Goal: Navigation & Orientation: Find specific page/section

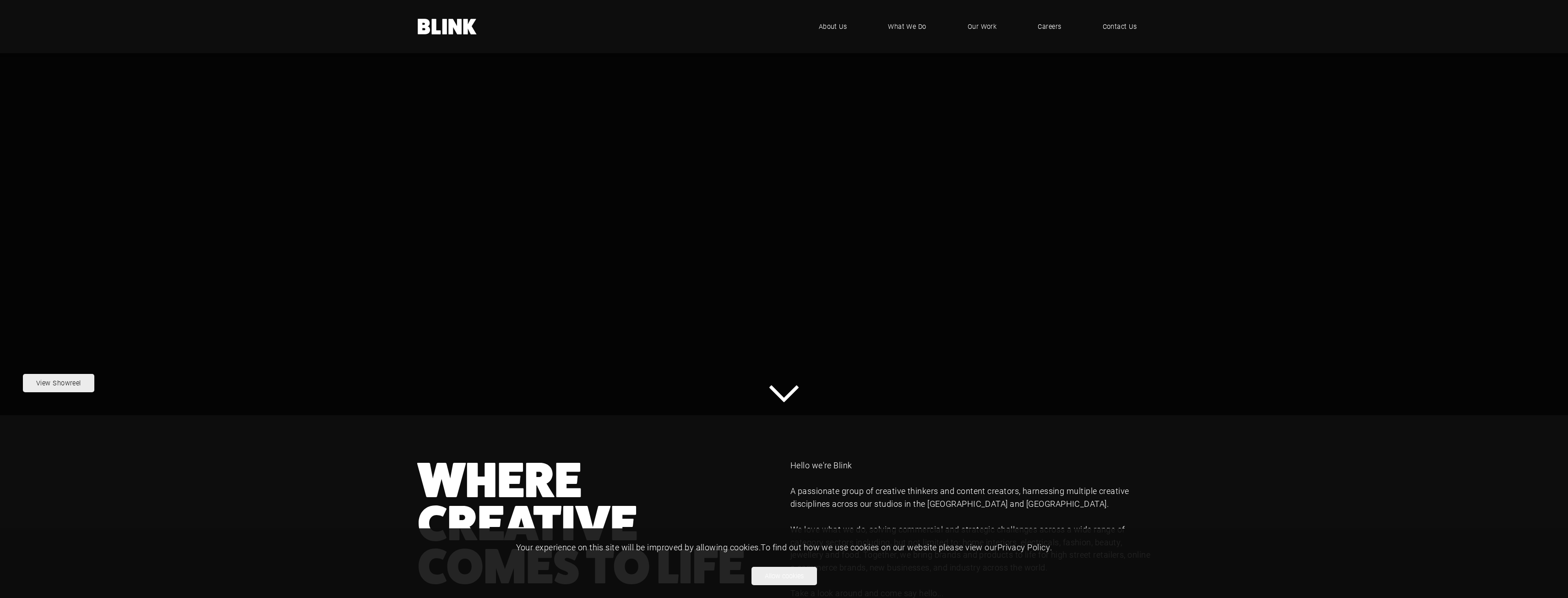
scroll to position [530, 0]
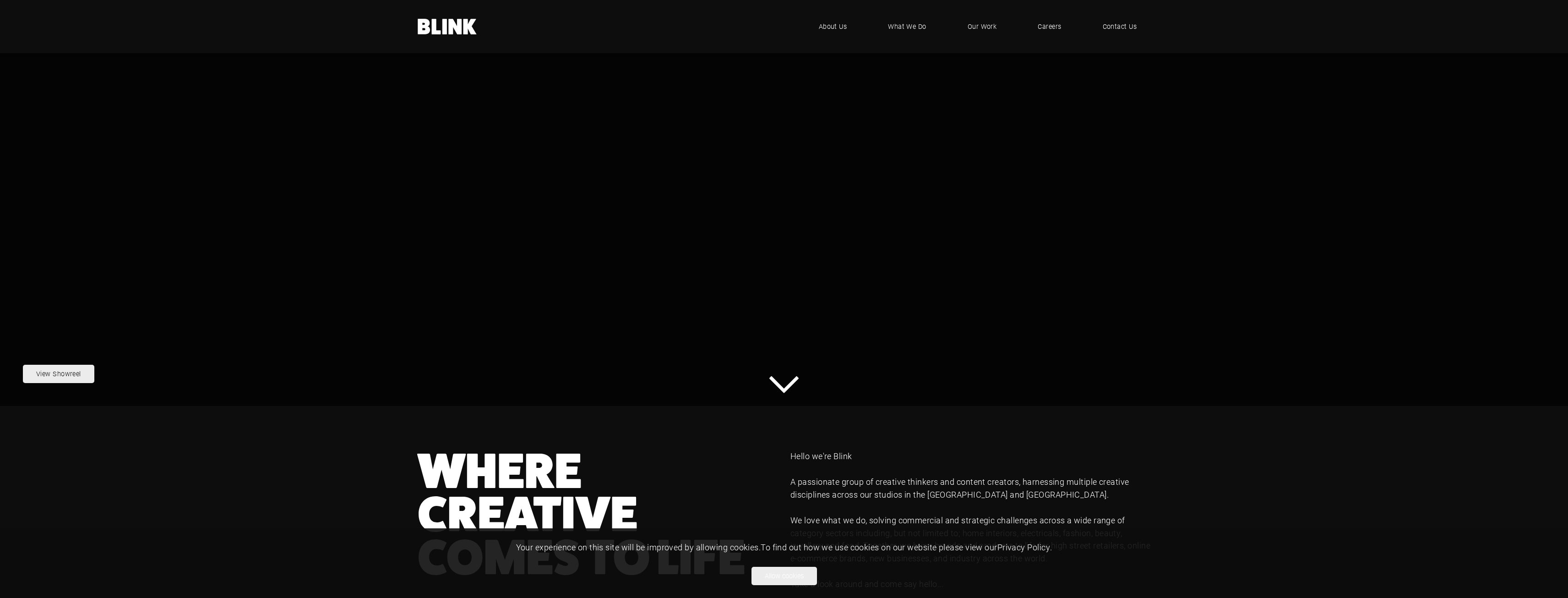
click at [0, 0] on div ".blink-logo-wh10cxjsy-cls-1{fill:#fff;} BLINK - where creative comes to life .u…" at bounding box center [784, 26] width 1568 height 53
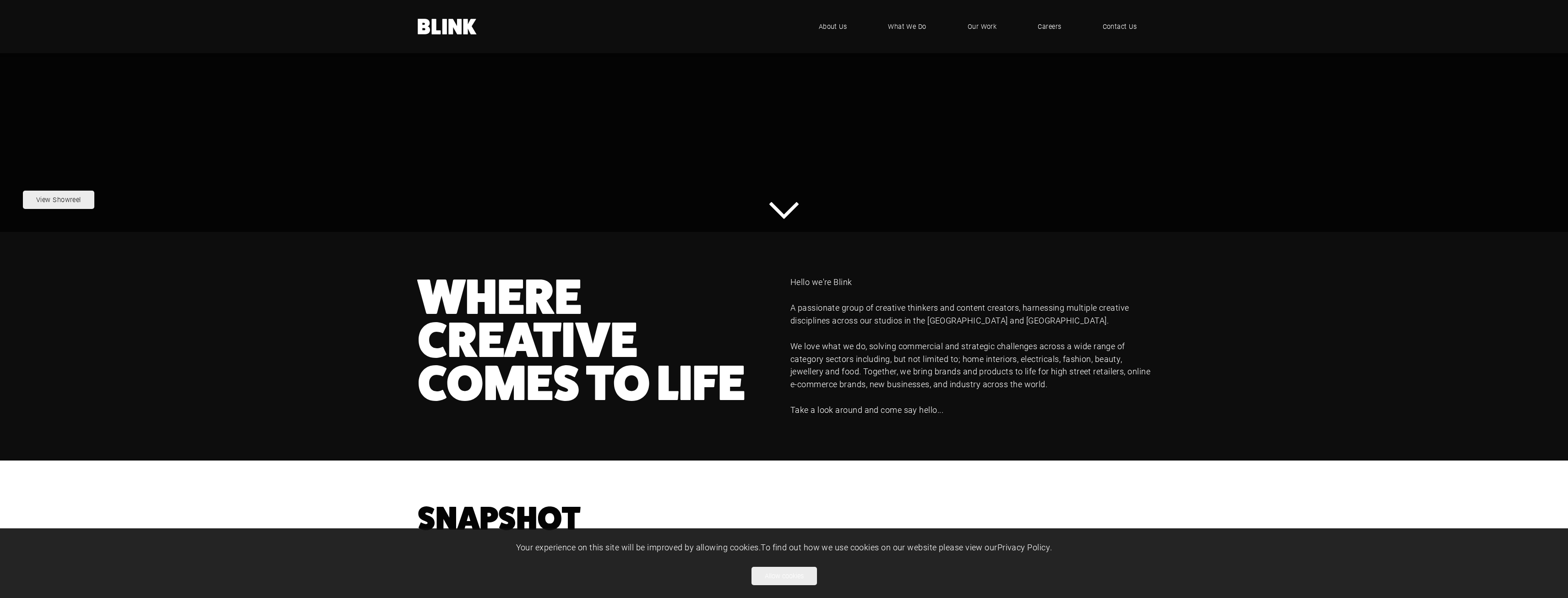
scroll to position [713, 0]
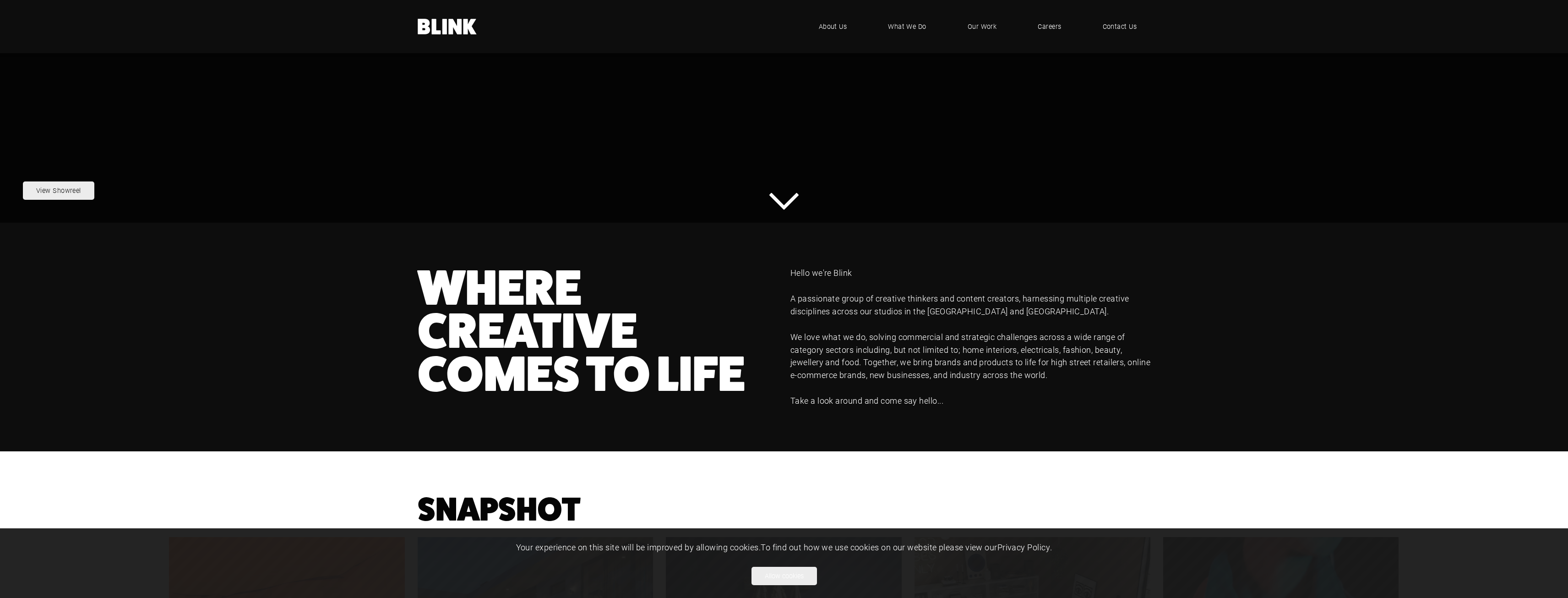
click at [1039, 24] on span "Careers" at bounding box center [1049, 26] width 23 height 10
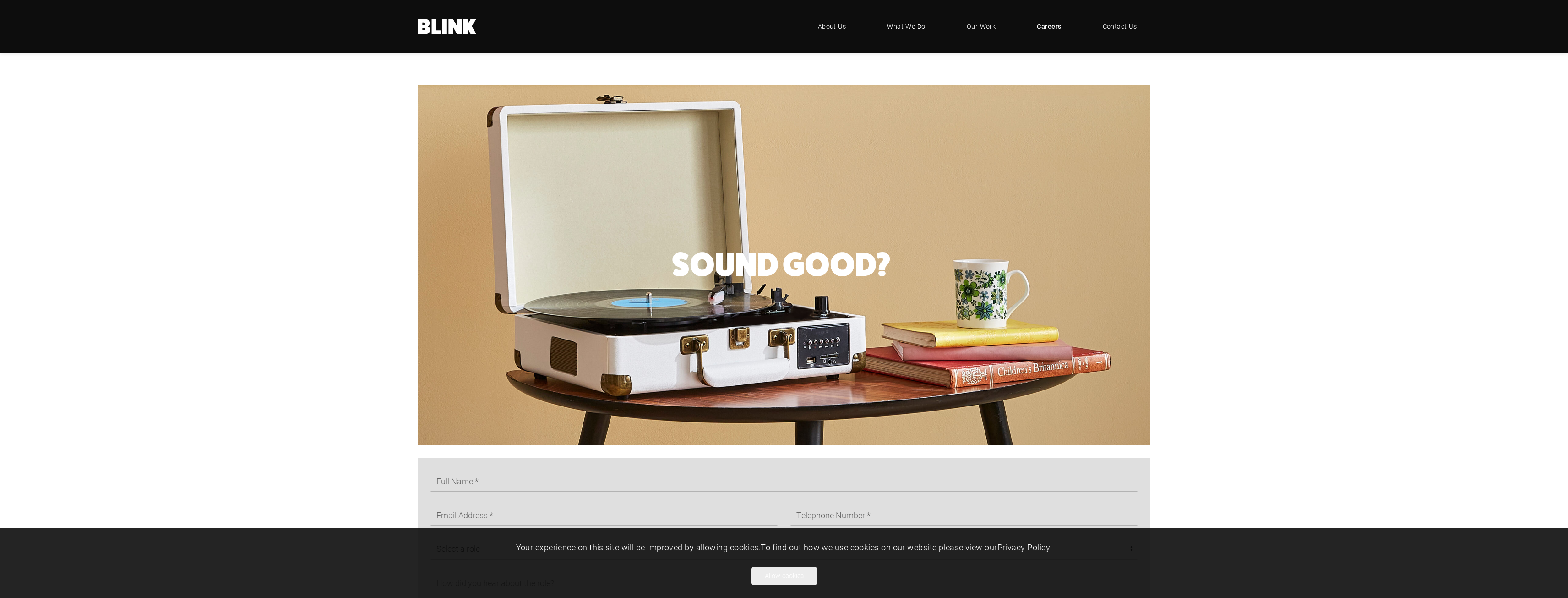
scroll to position [183, 0]
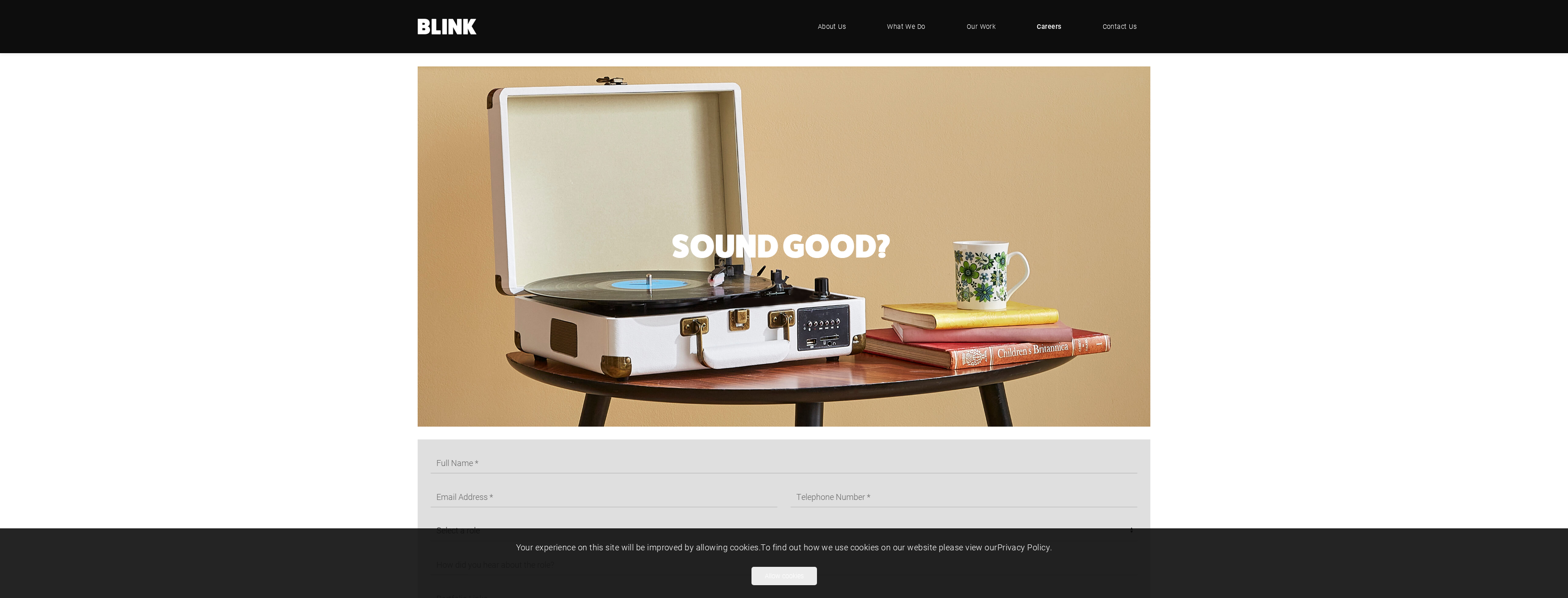
click at [981, 24] on span "Our Work" at bounding box center [981, 26] width 29 height 10
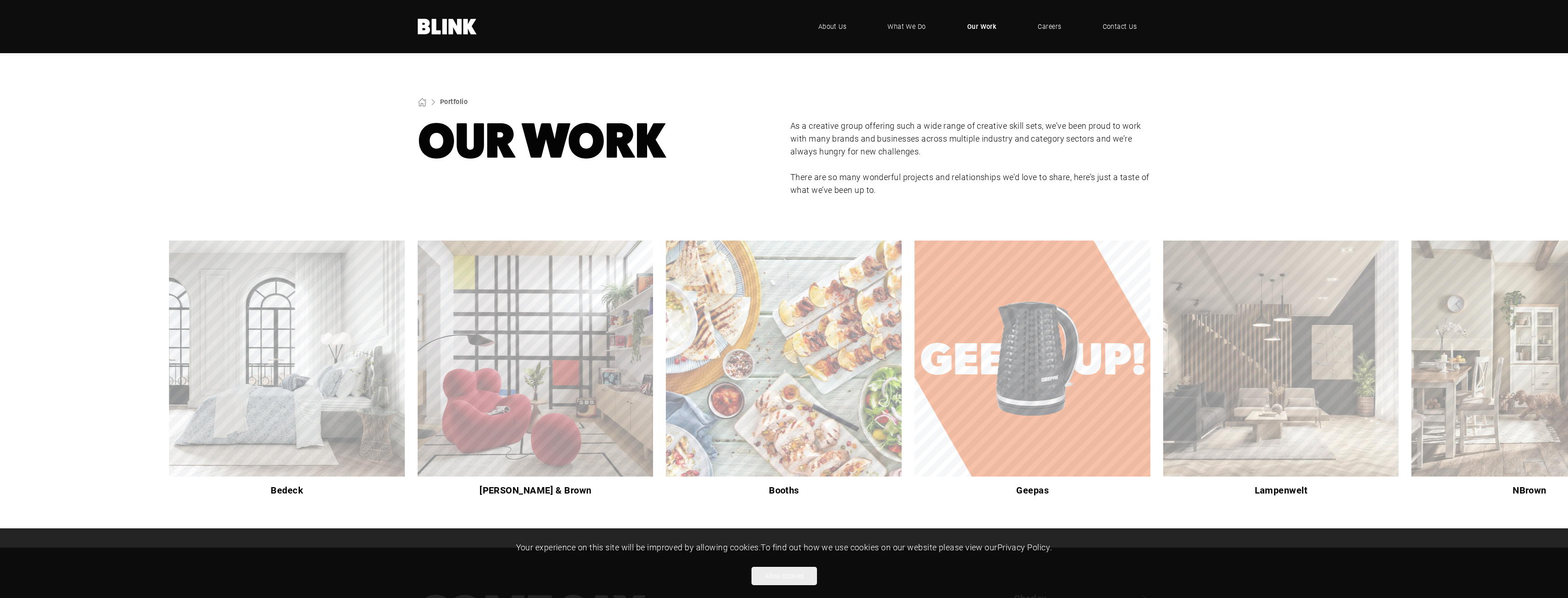
click at [2, 2] on div ".blink-logo-wh10cxjsy-cls-1{fill:#fff;} BLINK - where creative comes to life .u…" at bounding box center [784, 26] width 1568 height 53
